Goal: Transaction & Acquisition: Purchase product/service

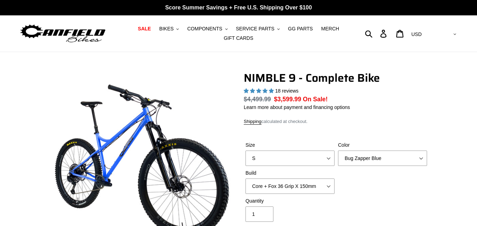
select select "highest-rating"
click at [321, 189] on select "Core + Fox 36 Grip X 150mm Pro + Fox 36 Grip X 150mm Core + RockShox Lyrik Ulti…" at bounding box center [290, 186] width 89 height 15
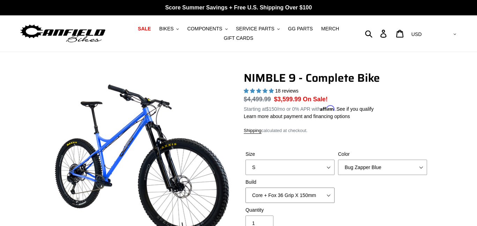
select select "Core + RockShox Lyrik Ultimate 150mm"
click at [246, 188] on select "Core + Fox 36 Grip X 150mm Pro + Fox 36 Grip X 150mm Core + RockShox Lyrik Ulti…" at bounding box center [290, 195] width 89 height 15
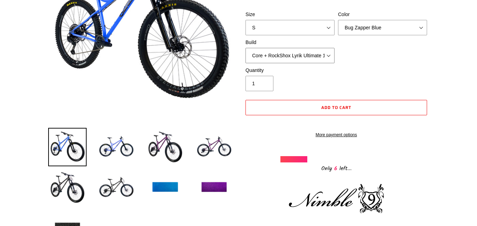
scroll to position [139, 0]
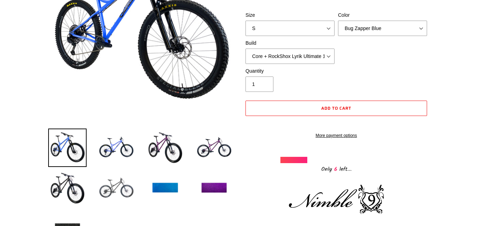
click at [111, 180] on img at bounding box center [116, 188] width 38 height 38
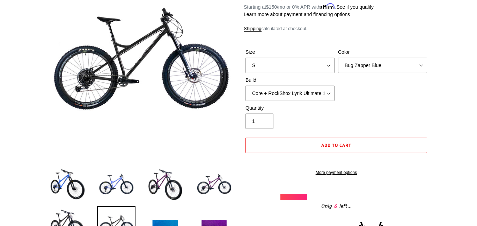
scroll to position [103, 0]
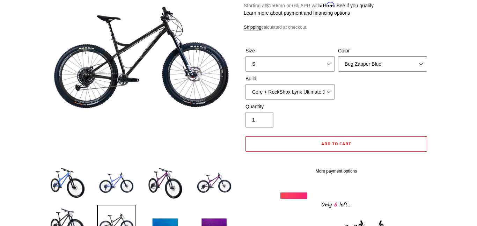
click at [403, 61] on select "Bug Zapper Blue Purple Haze - Sold Out Galaxy Black" at bounding box center [382, 63] width 89 height 15
select select "Galaxy Black"
click at [338, 56] on select "Bug Zapper Blue Purple Haze - Sold Out Galaxy Black" at bounding box center [382, 63] width 89 height 15
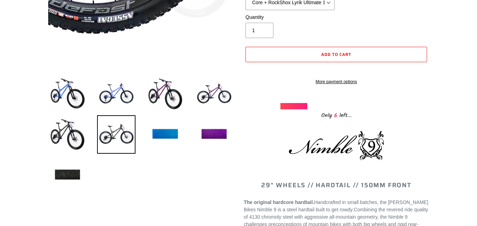
scroll to position [192, 0]
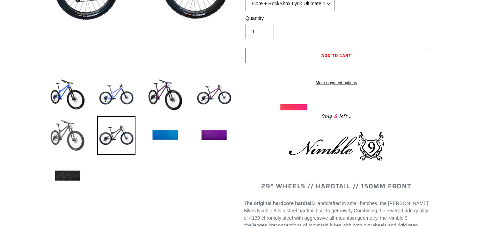
click at [72, 125] on img at bounding box center [67, 135] width 38 height 38
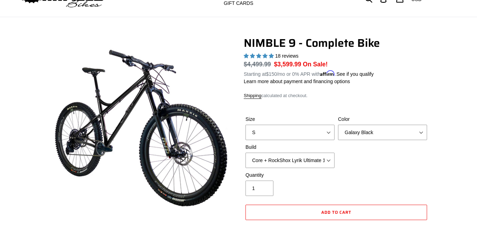
scroll to position [35, 0]
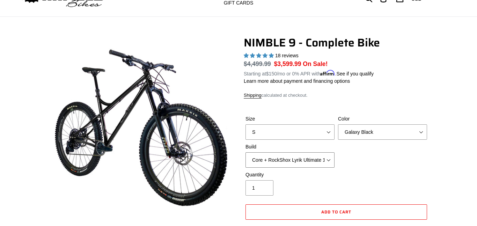
click at [306, 164] on select "Core + Fox 36 Grip X 150mm Pro + Fox 36 Grip X 150mm Core + RockShox Lyrik Ulti…" at bounding box center [290, 159] width 89 height 15
click at [246, 152] on select "Core + Fox 36 Grip X 150mm Pro + Fox 36 Grip X 150mm Core + RockShox Lyrik Ulti…" at bounding box center [290, 159] width 89 height 15
click at [284, 158] on select "Core + Fox 36 Grip X 150mm Pro + Fox 36 Grip X 150mm Core + RockShox Lyrik Ulti…" at bounding box center [290, 159] width 89 height 15
click at [246, 152] on select "Core + Fox 36 Grip X 150mm Pro + Fox 36 Grip X 150mm Core + RockShox Lyrik Ulti…" at bounding box center [290, 159] width 89 height 15
click at [281, 163] on select "Core + Fox 36 Grip X 150mm Pro + Fox 36 Grip X 150mm Core + RockShox Lyrik Ulti…" at bounding box center [290, 159] width 89 height 15
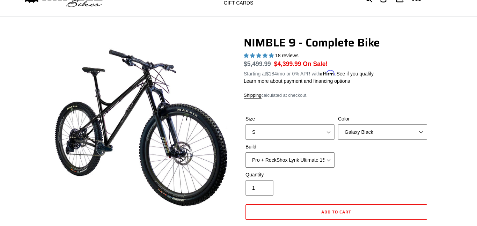
select select "Core + RockShox Lyrik Ultimate 150mm"
click at [246, 152] on select "Core + Fox 36 Grip X 150mm Pro + Fox 36 Grip X 150mm Core + RockShox Lyrik Ulti…" at bounding box center [290, 159] width 89 height 15
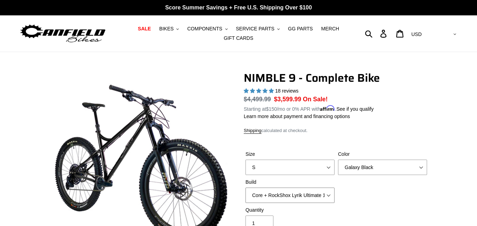
scroll to position [1, 0]
